Goal: Transaction & Acquisition: Obtain resource

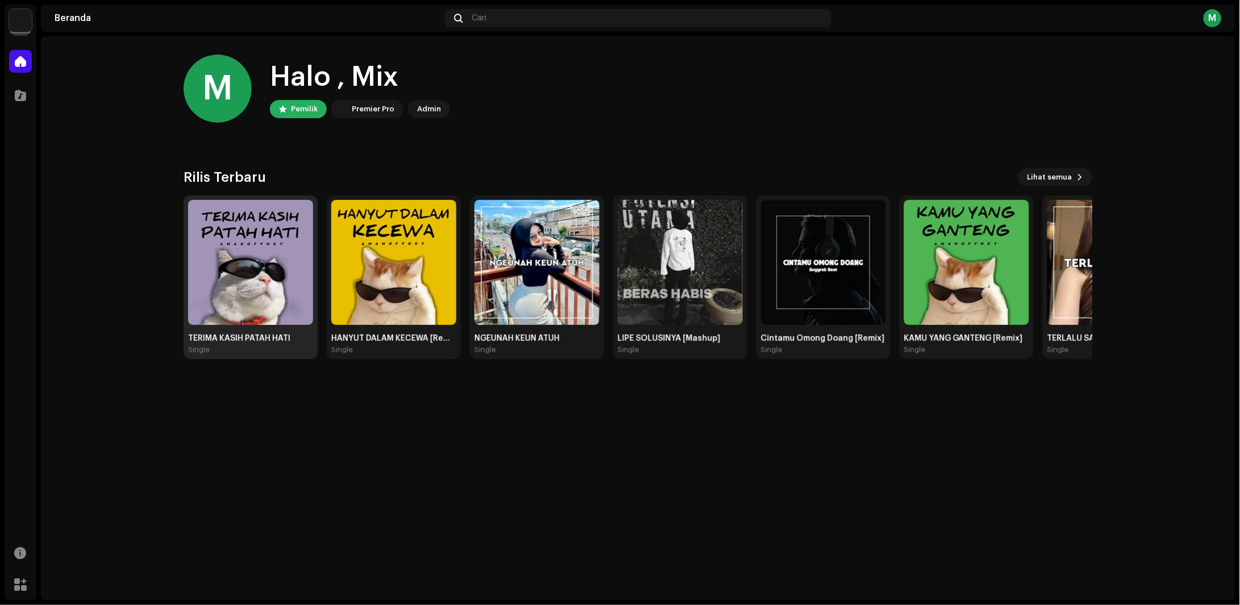
click at [214, 290] on img at bounding box center [250, 262] width 125 height 125
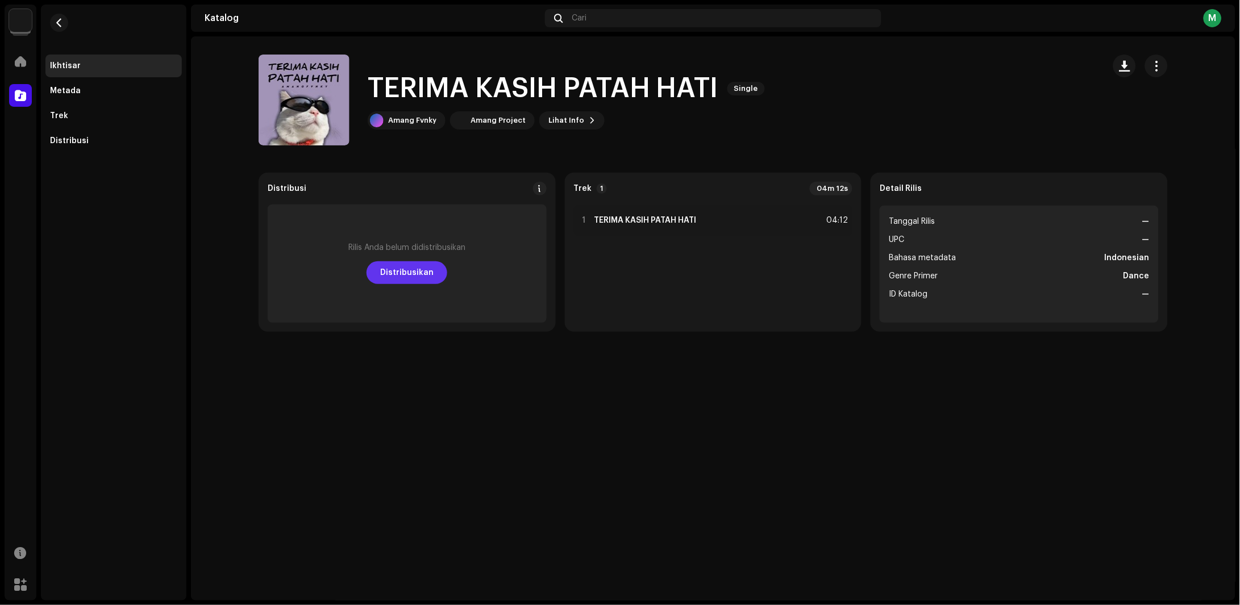
click at [432, 277] on span "Distribusikan" at bounding box center [406, 272] width 53 height 23
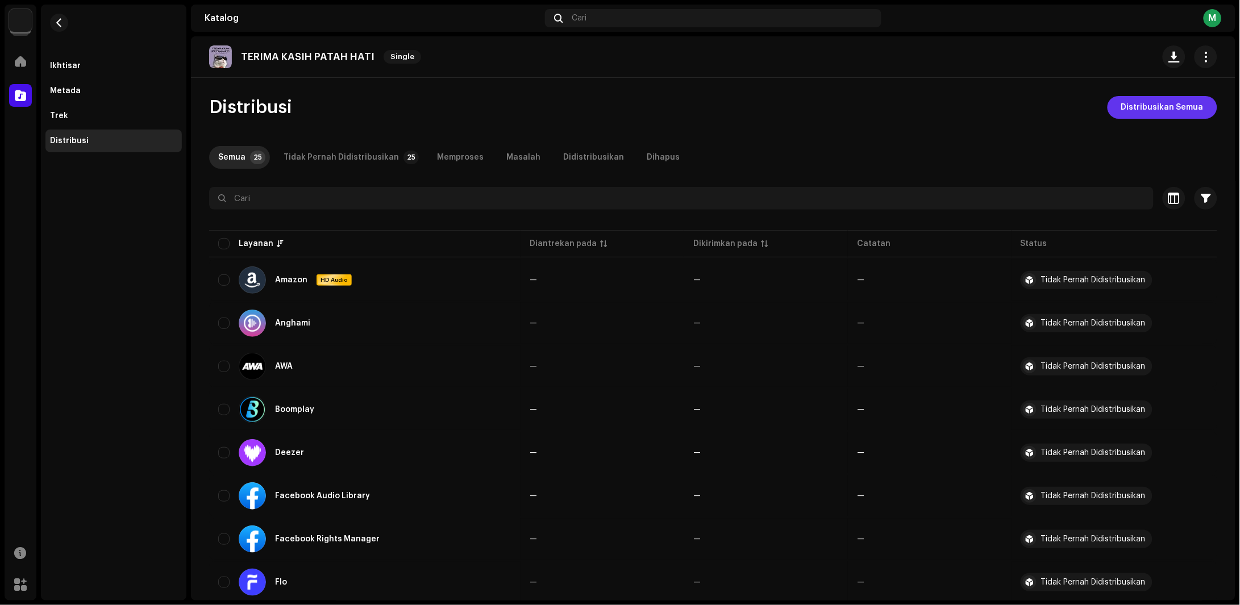
click at [1147, 105] on span "Distribusikan Semua" at bounding box center [1162, 107] width 82 height 23
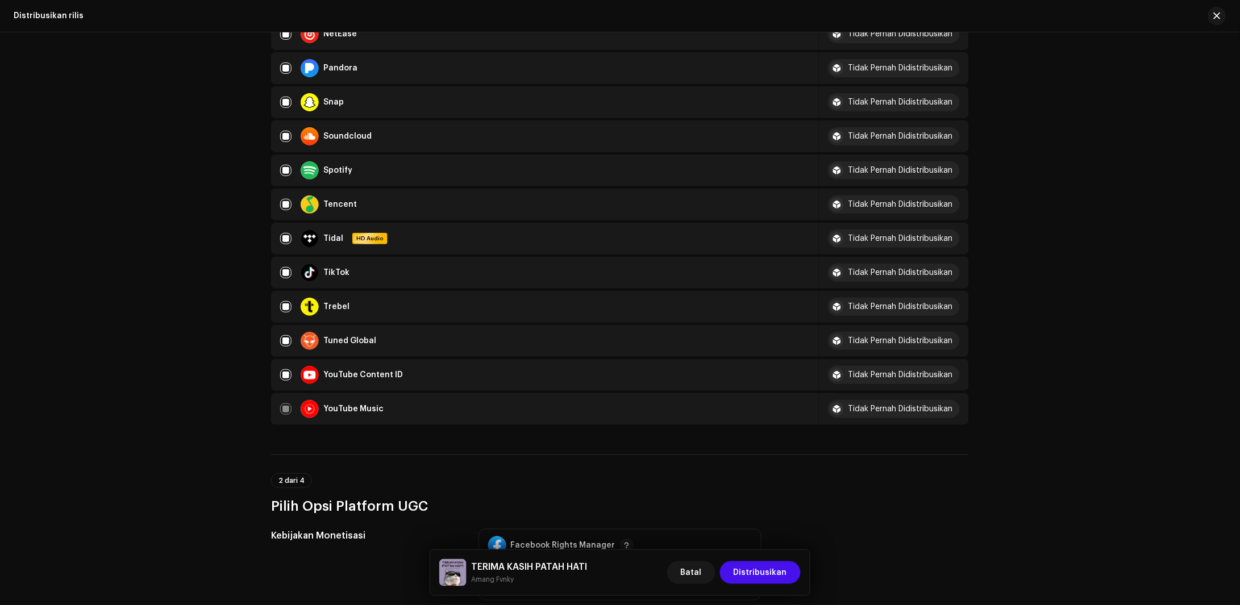
scroll to position [994, 0]
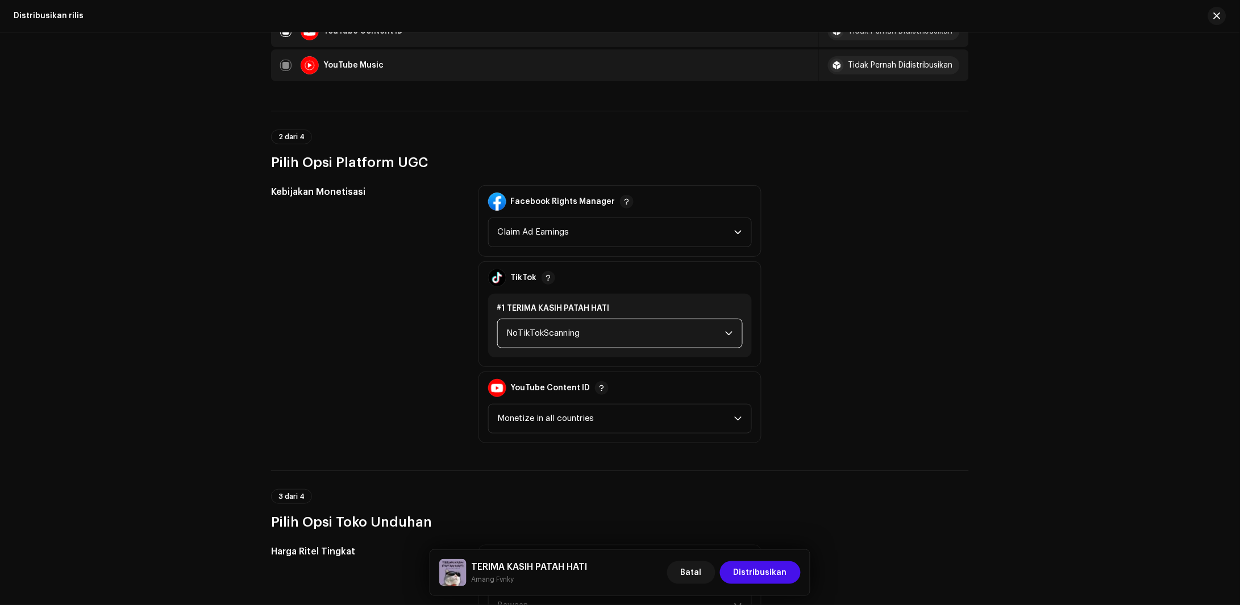
click at [560, 319] on span "NoTikTokScanning" at bounding box center [616, 333] width 218 height 28
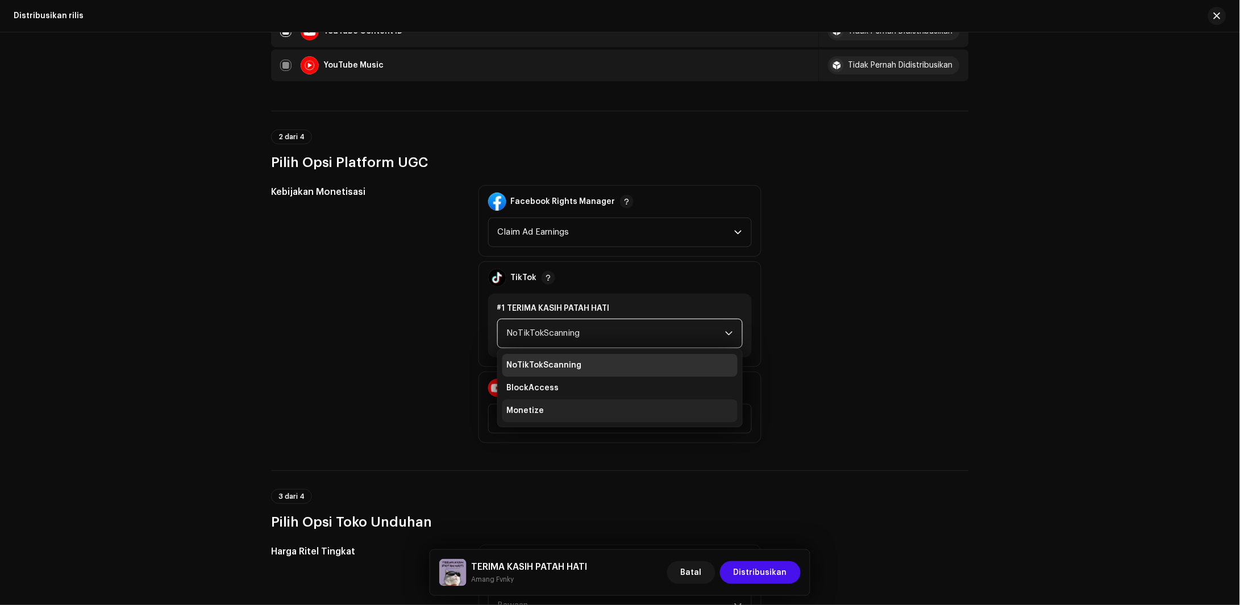
click at [557, 401] on li "Monetize" at bounding box center [619, 411] width 235 height 23
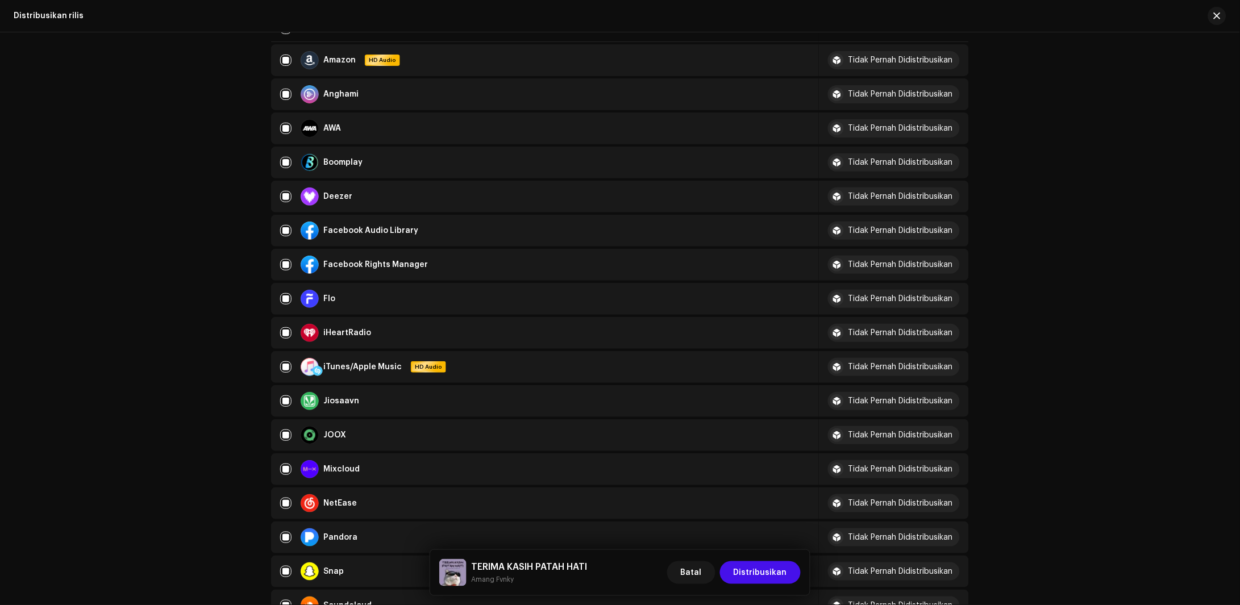
scroll to position [142, 0]
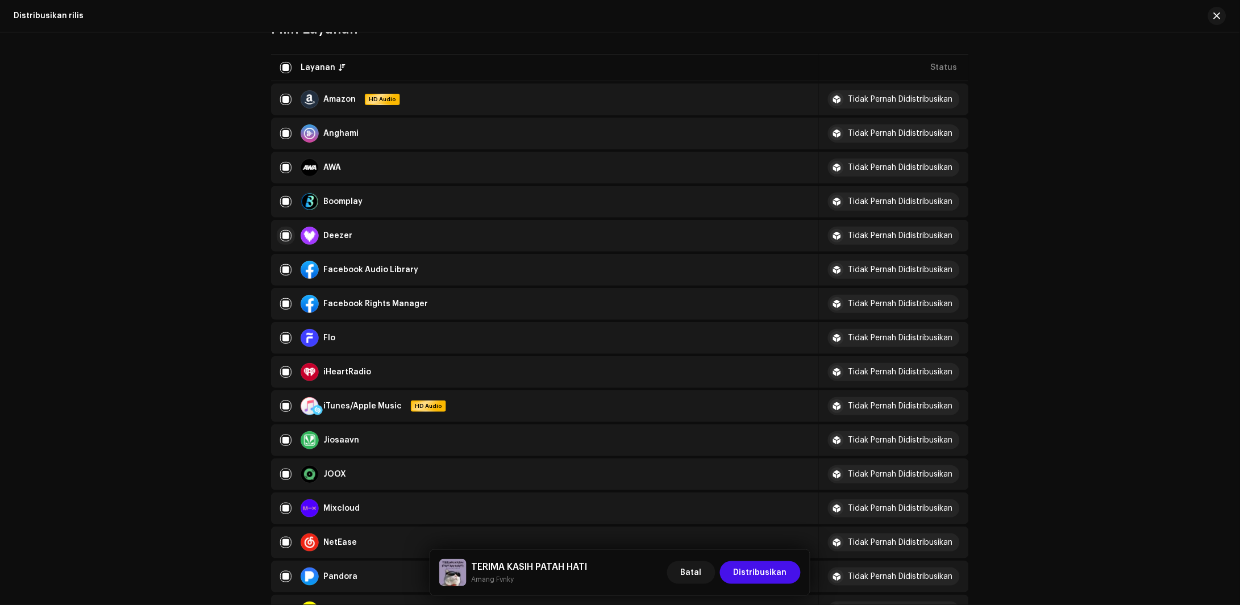
click at [282, 234] on input "checkbox" at bounding box center [285, 235] width 11 height 11
checkbox input "false"
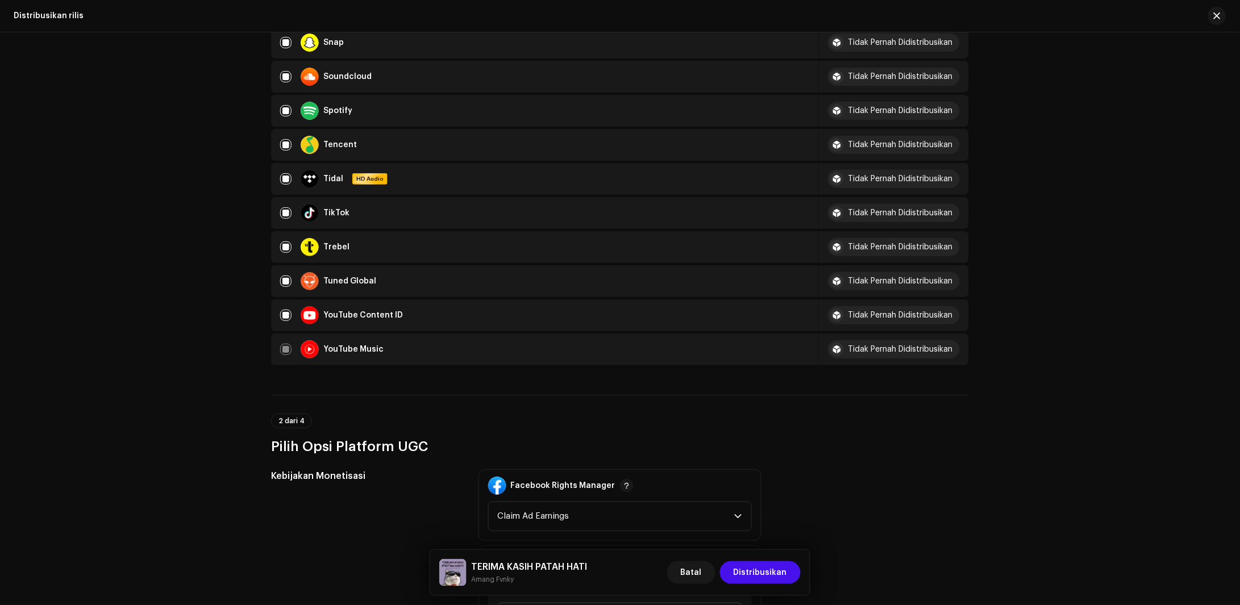
scroll to position [1065, 0]
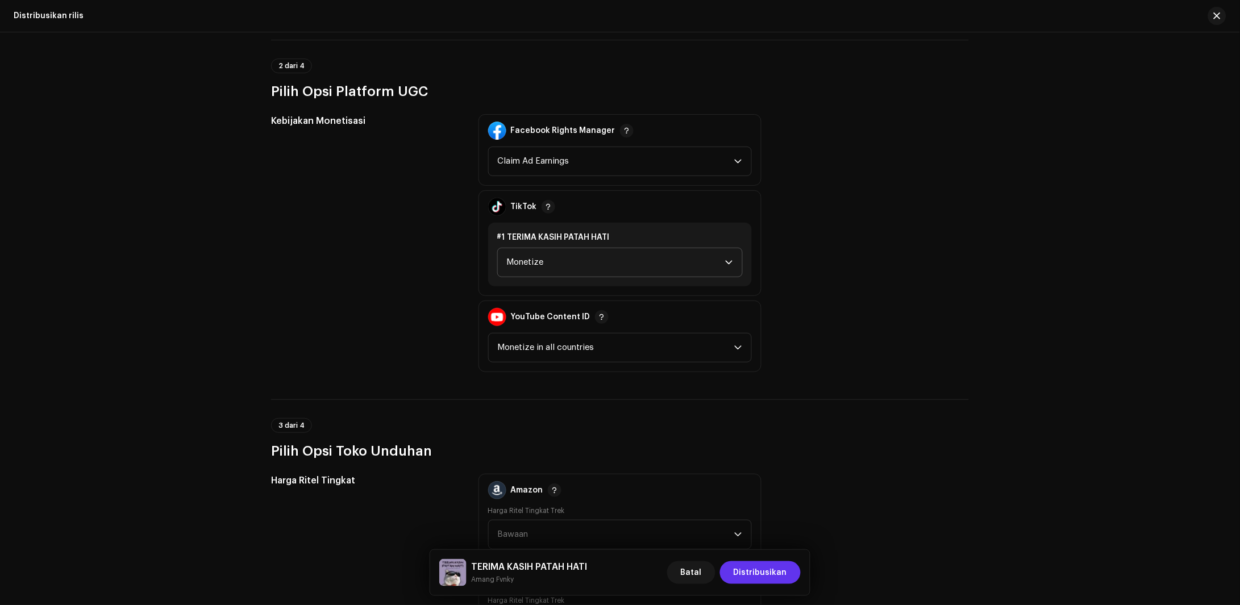
click at [778, 572] on span "Distribusikan" at bounding box center [760, 573] width 53 height 23
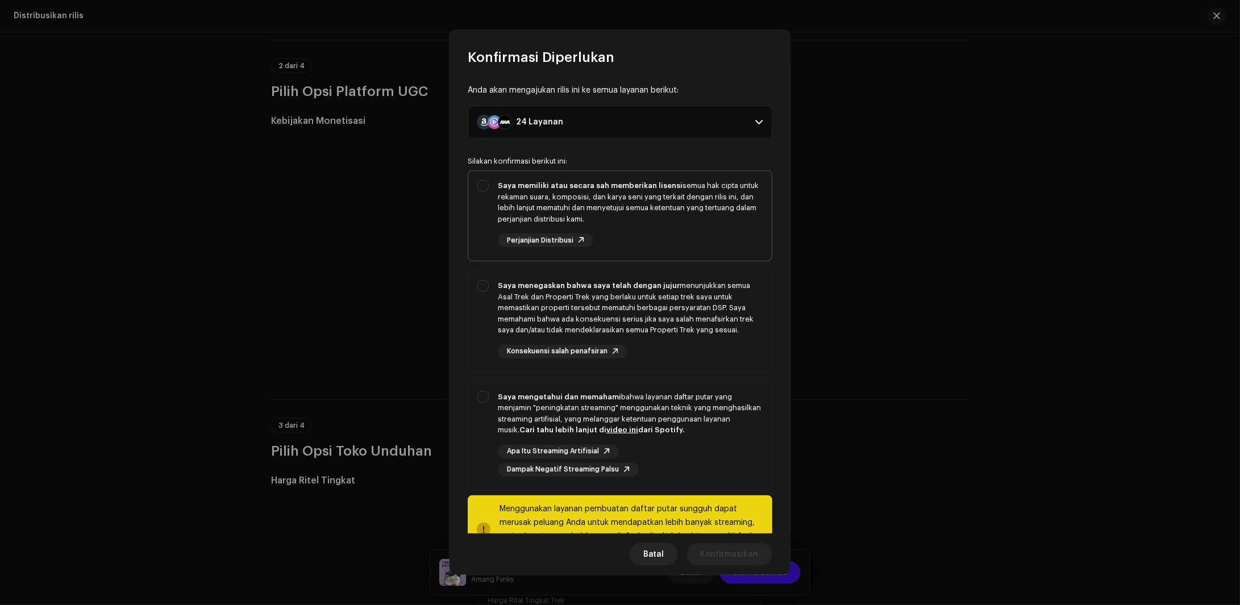
click at [552, 187] on strong "Saya memiliki atau secara sah memberikan lisensi" at bounding box center [590, 185] width 185 height 7
checkbox input "true"
click at [527, 300] on div "Saya menegaskan bahwa saya telah dengan jujur menunjukkan semua Asal Trek dan P…" at bounding box center [630, 308] width 265 height 56
checkbox input "true"
click at [518, 401] on div "Saya mengetahui dan memahami bahwa layanan daftar putar yang menjamin "peningka…" at bounding box center [630, 414] width 265 height 44
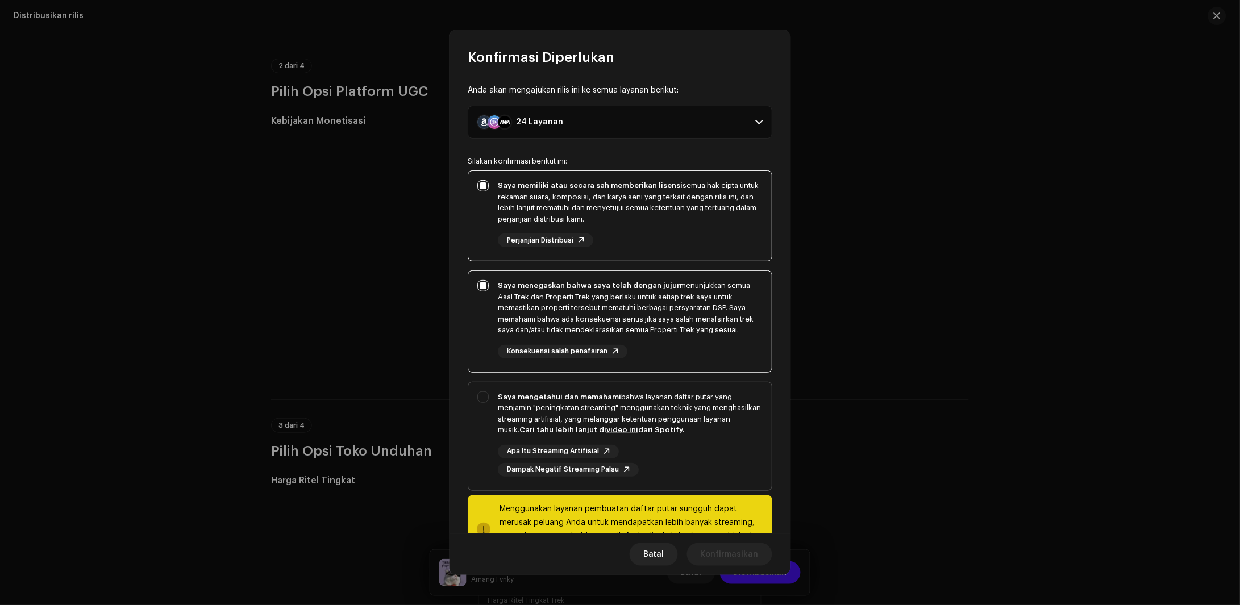
checkbox input "true"
click at [758, 553] on span "Konfirmasikan" at bounding box center [730, 554] width 58 height 23
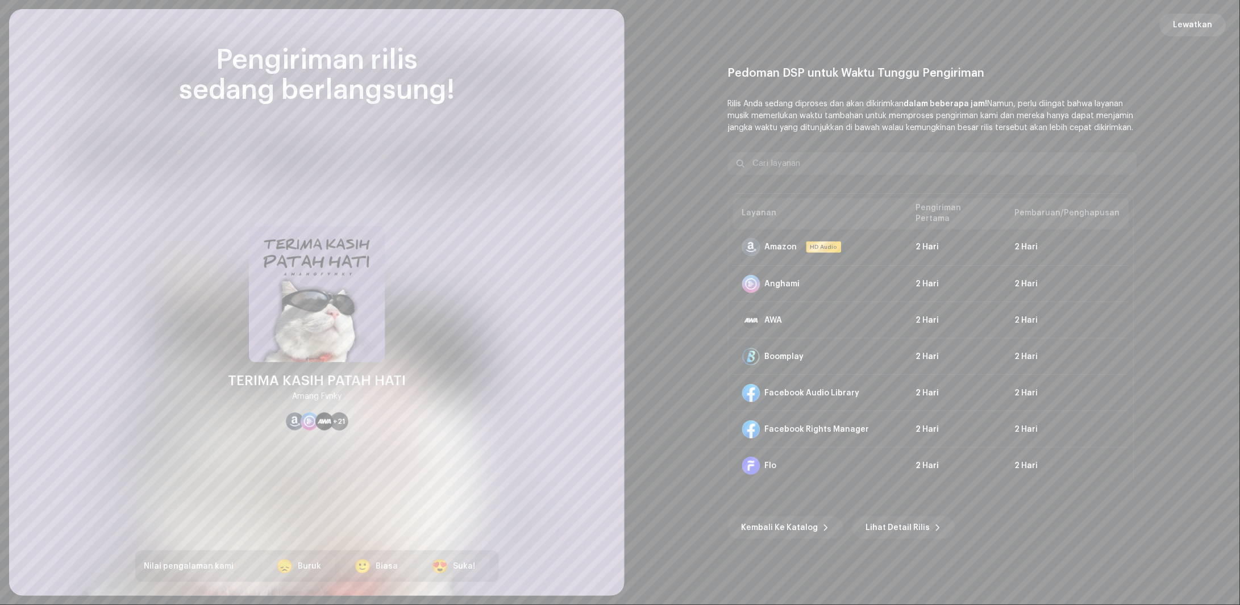
click at [1178, 22] on span "Lewatkan" at bounding box center [1193, 25] width 39 height 23
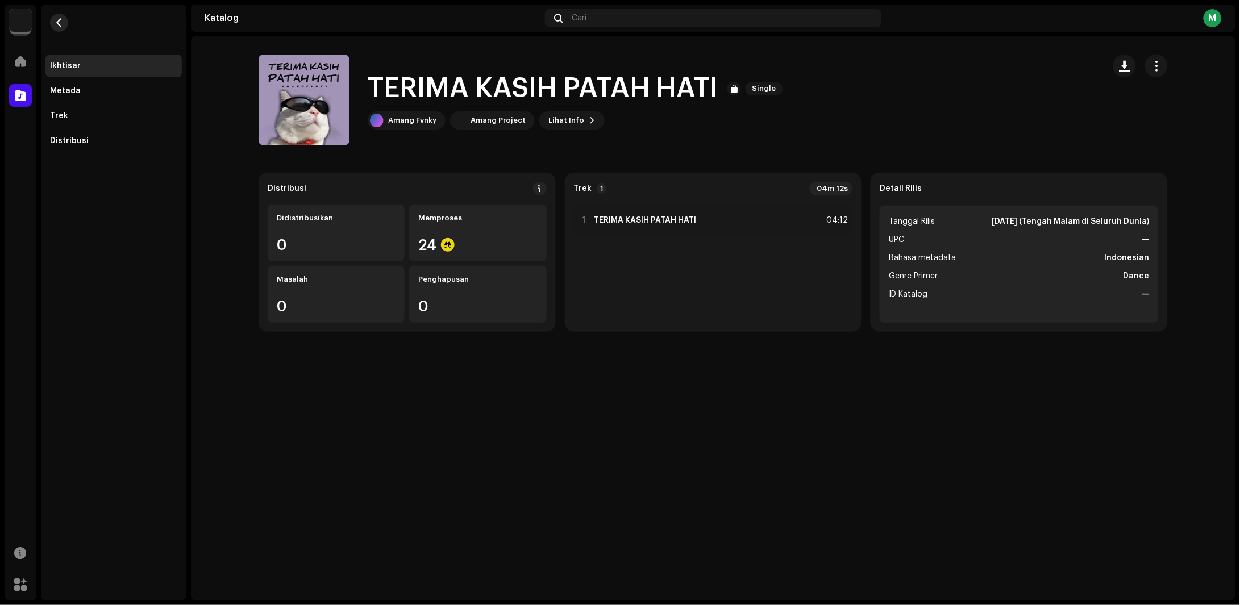
click at [62, 22] on span "button" at bounding box center [59, 22] width 9 height 9
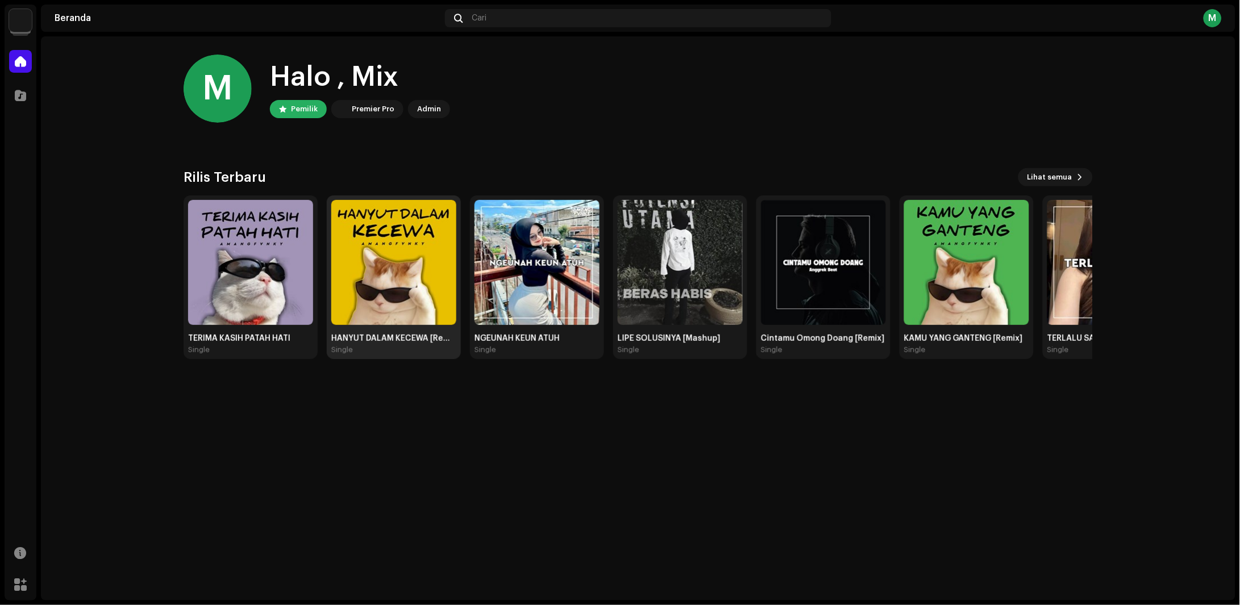
click at [394, 314] on img at bounding box center [393, 262] width 125 height 125
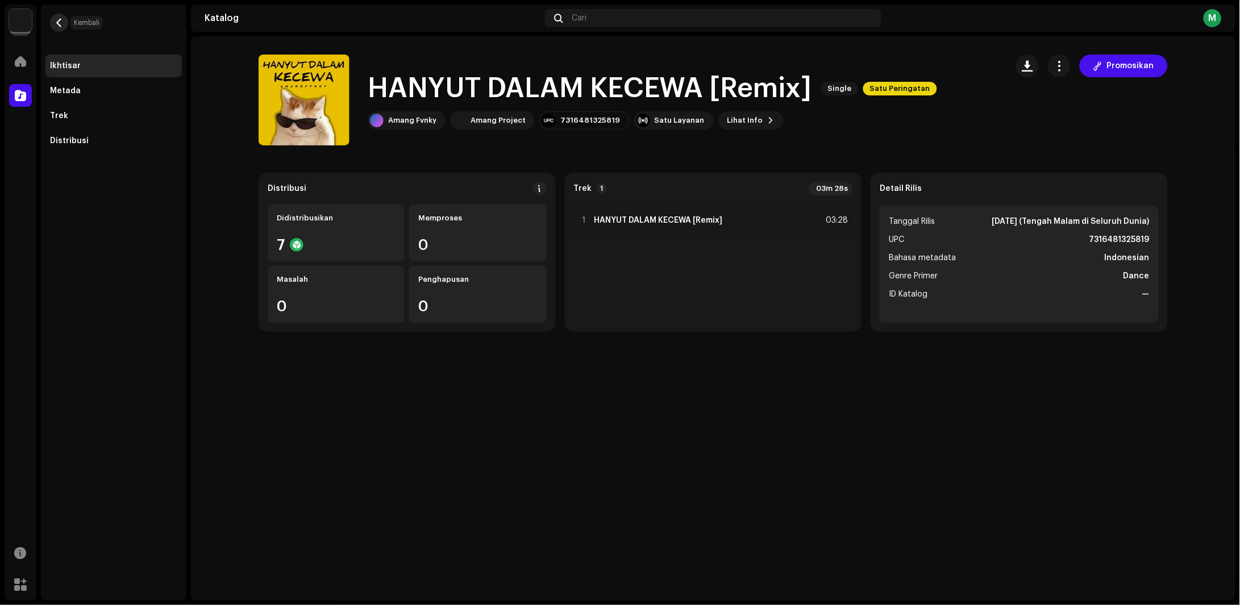
click at [59, 19] on span "button" at bounding box center [59, 22] width 9 height 9
